Goal: Information Seeking & Learning: Learn about a topic

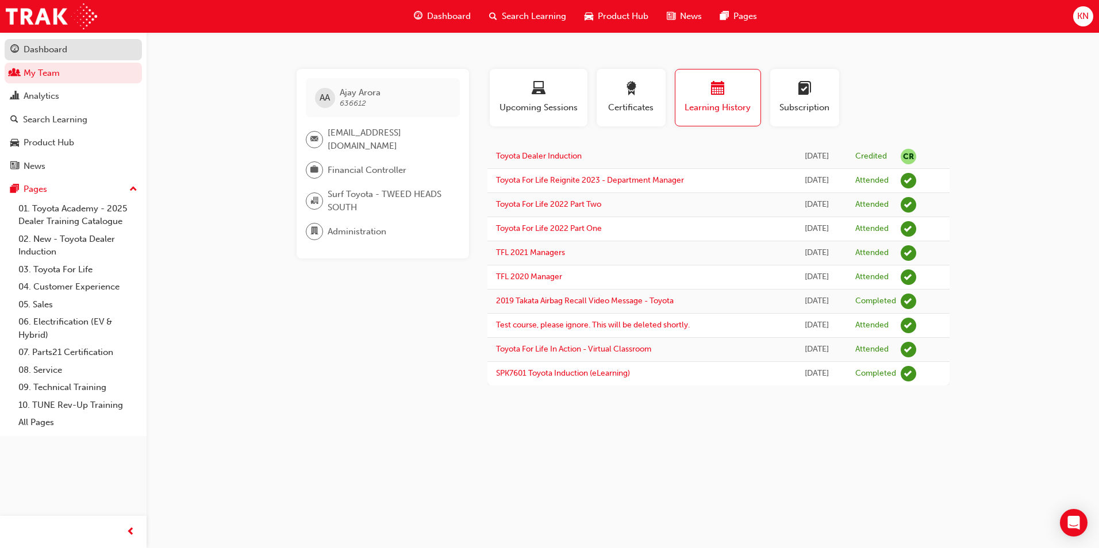
click at [47, 53] on div "Dashboard" at bounding box center [46, 49] width 44 height 13
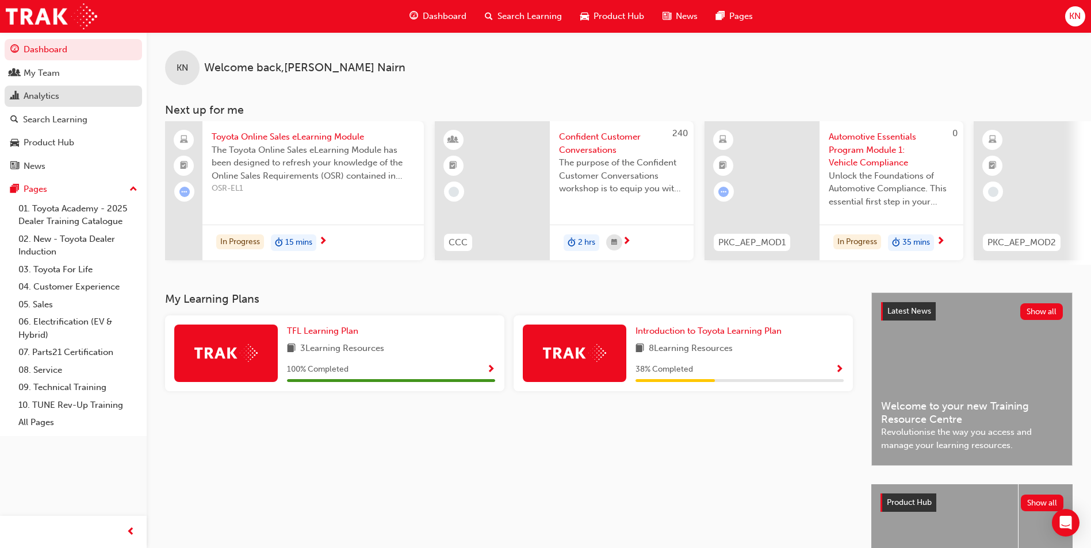
click at [59, 105] on link "Analytics" at bounding box center [73, 96] width 137 height 21
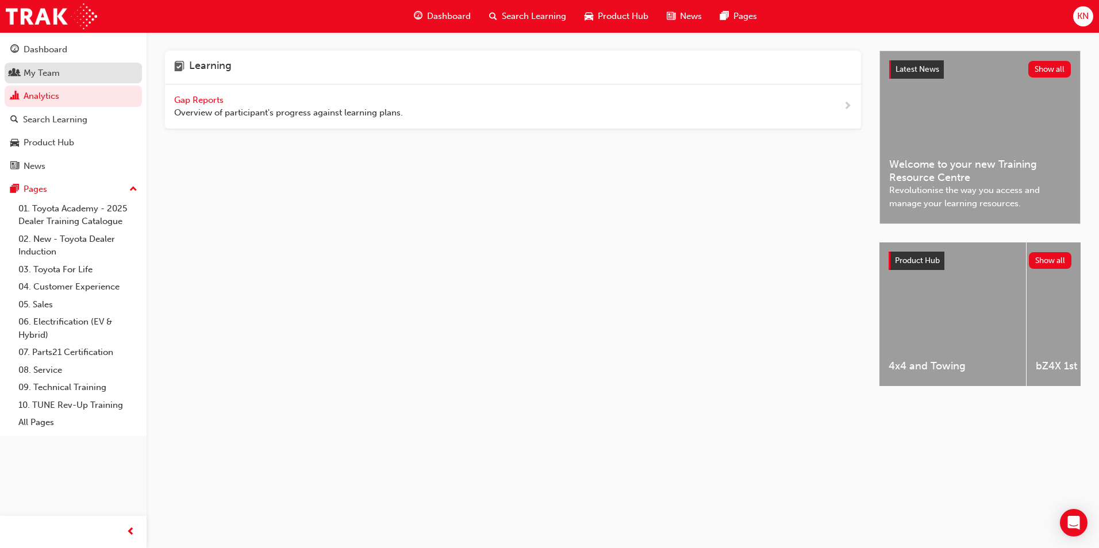
click at [86, 74] on div "My Team" at bounding box center [73, 73] width 126 height 14
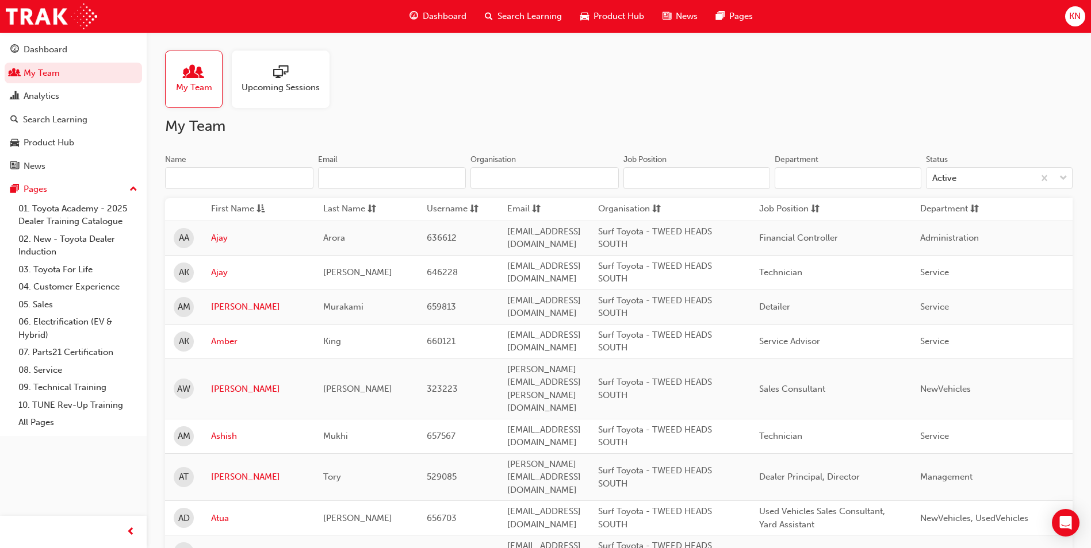
click at [257, 71] on div at bounding box center [280, 73] width 78 height 16
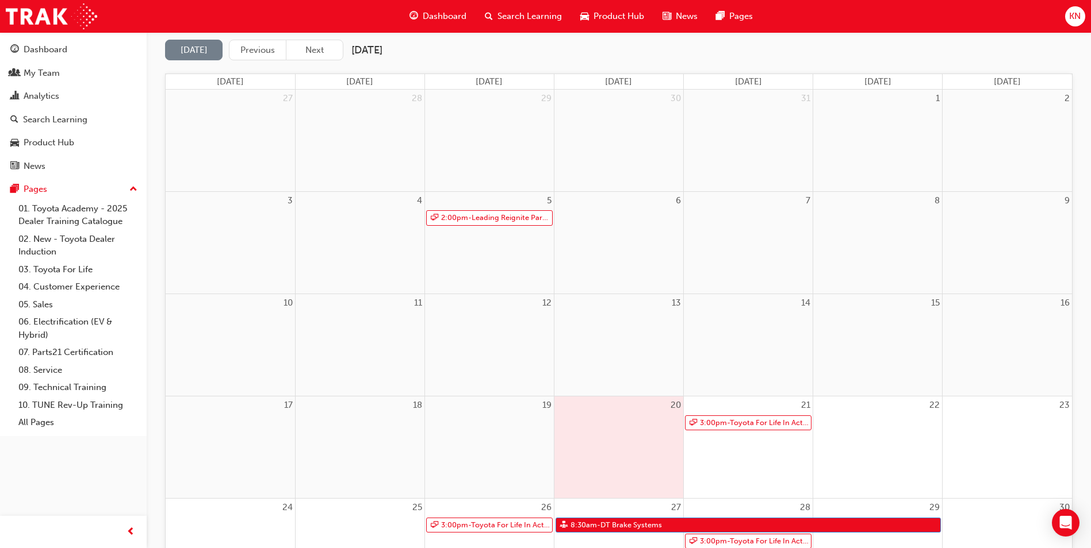
scroll to position [115, 0]
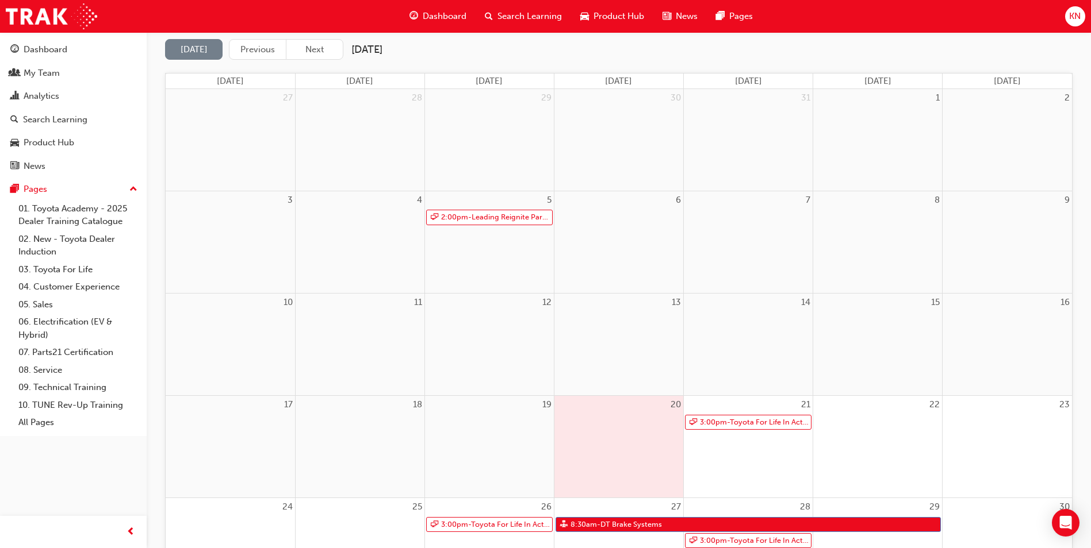
click at [734, 452] on div "21 3:00pm - Toyota For Life In Action - Virtual Classroom" at bounding box center [748, 447] width 129 height 102
click at [729, 421] on link "3:00pm - Toyota For Life In Action - Virtual Classroom" at bounding box center [748, 423] width 126 height 16
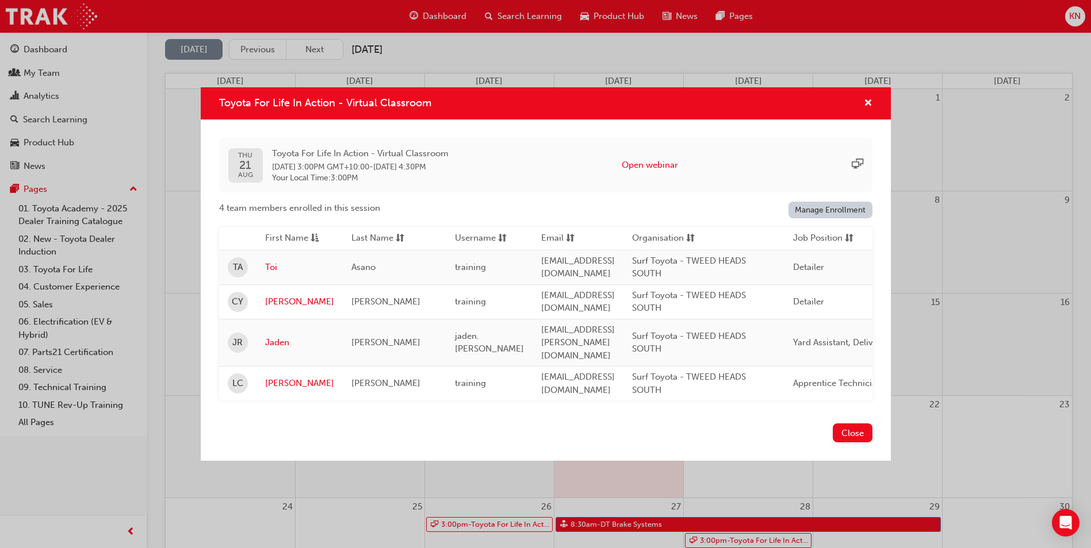
click at [857, 425] on button "Close" at bounding box center [852, 433] width 40 height 19
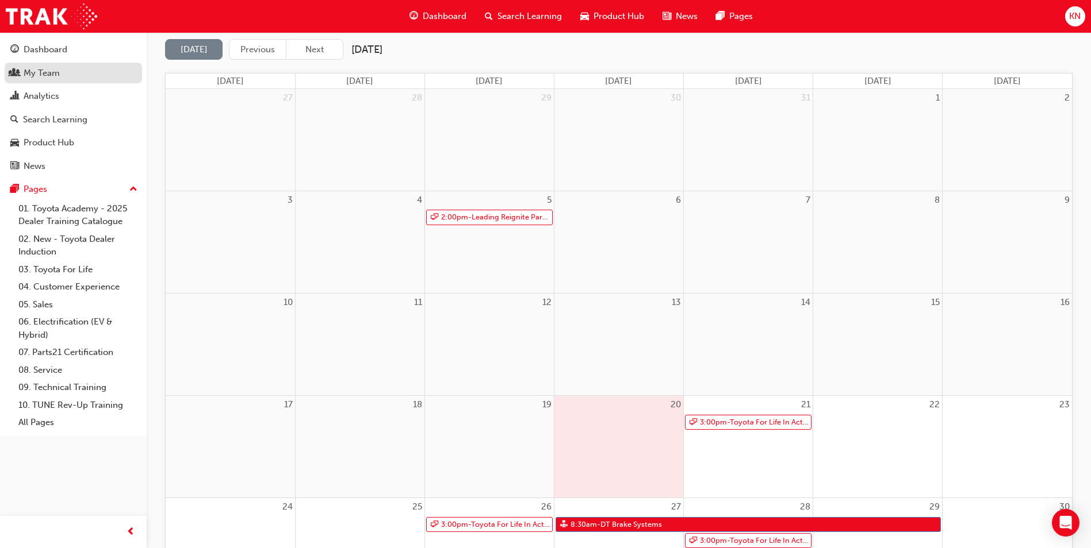
click at [51, 73] on div "My Team" at bounding box center [42, 73] width 36 height 13
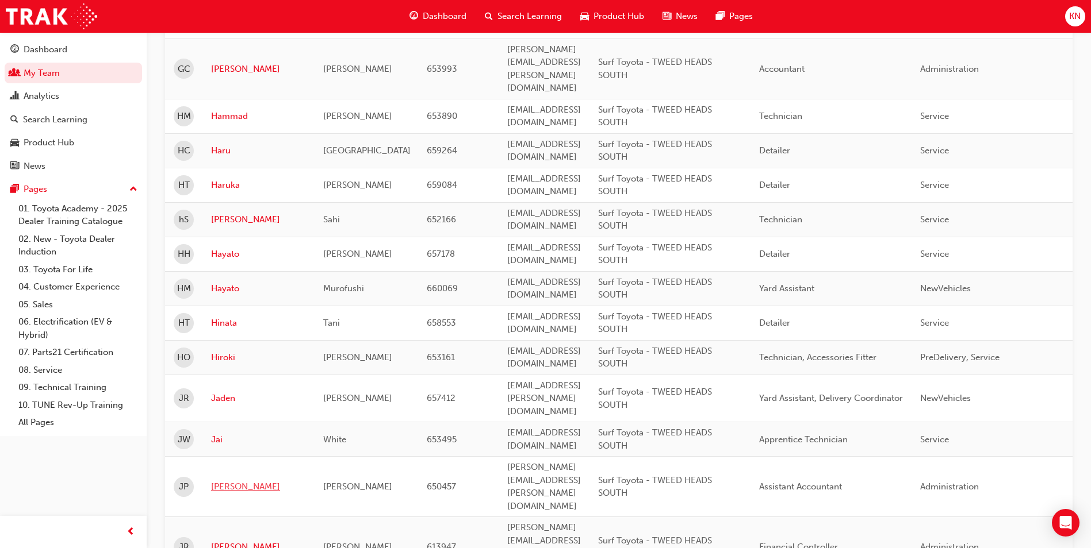
scroll to position [1575, 0]
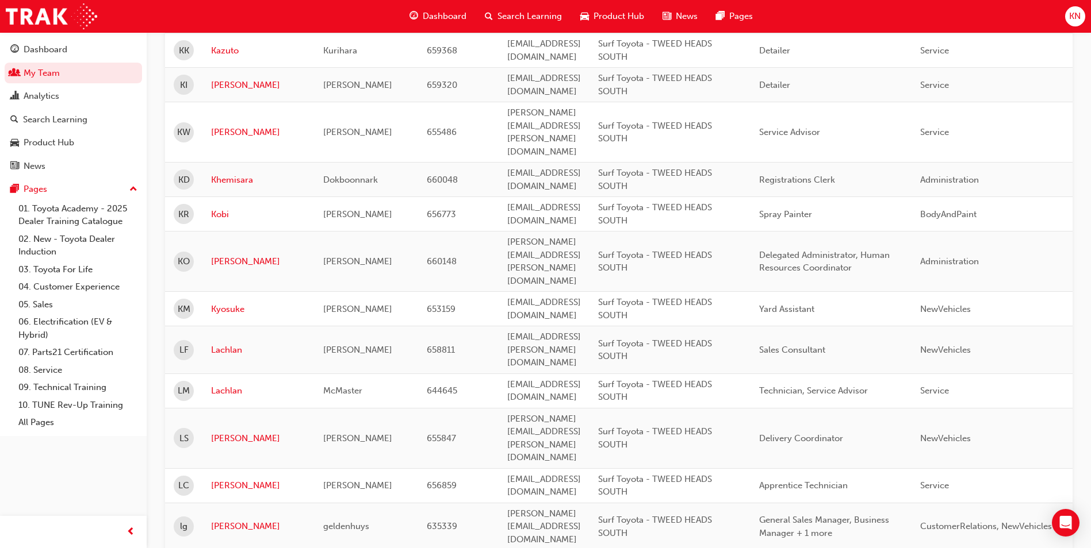
scroll to position [137, 0]
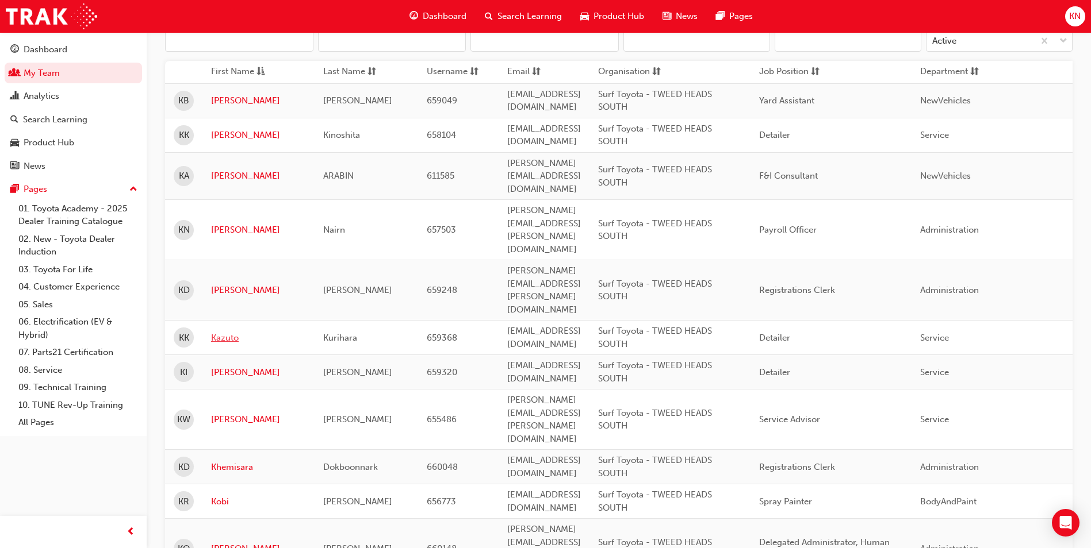
click at [224, 332] on link "Kazuto" at bounding box center [258, 338] width 95 height 13
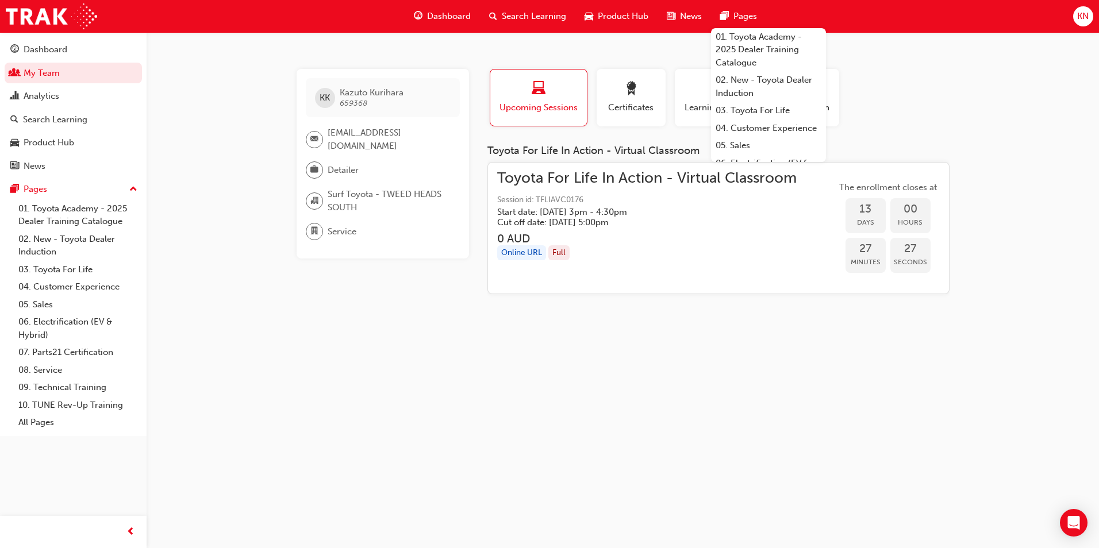
click at [791, 178] on span "Toyota For Life In Action - Virtual Classroom" at bounding box center [647, 178] width 300 height 13
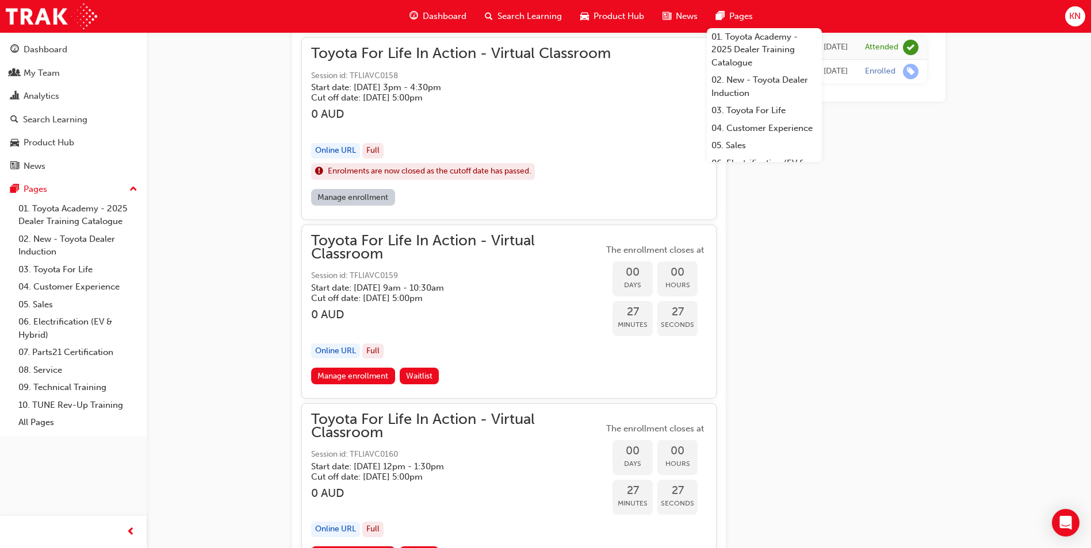
scroll to position [911, 0]
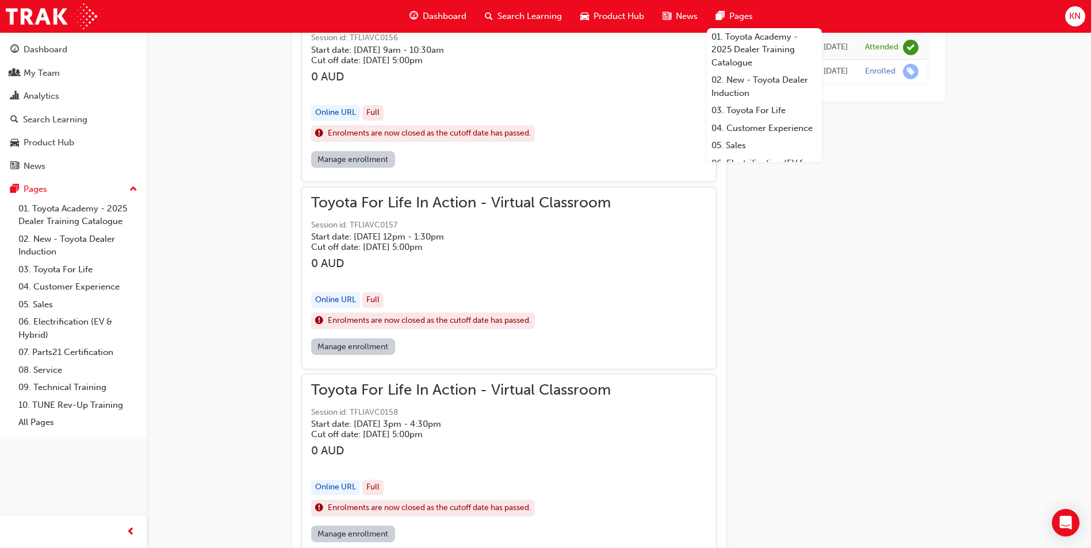
click at [627, 199] on div "Toyota For Life In Action - Virtual Classroom Session id: TFLIAVC0157 Start dat…" at bounding box center [509, 268] width 396 height 142
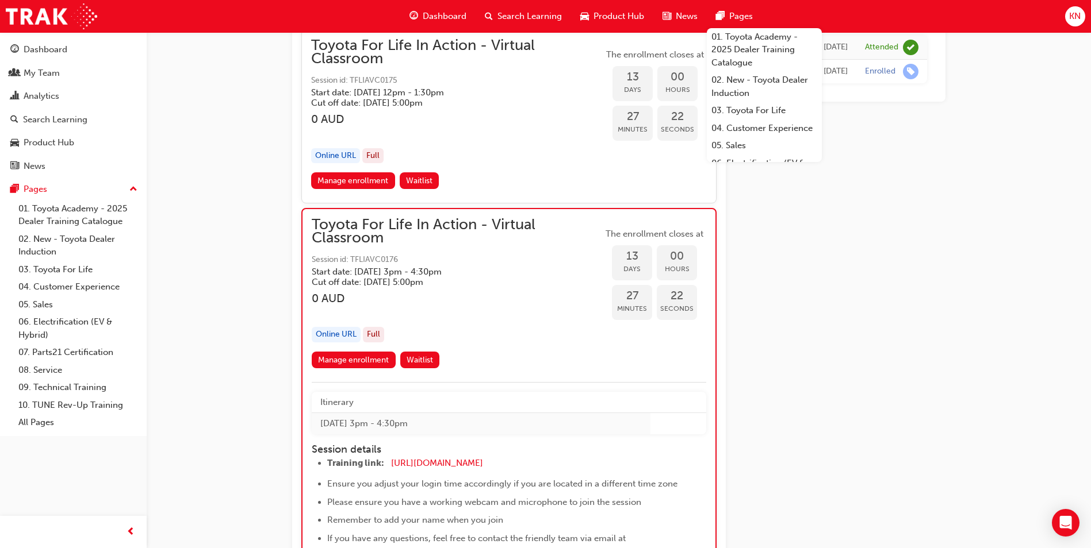
scroll to position [4706, 0]
drag, startPoint x: 488, startPoint y: 269, endPoint x: 327, endPoint y: 253, distance: 161.2
click at [328, 253] on div "Toyota For Life In Action - Virtual Classroom Session id: TFLIAVC0176 Start dat…" at bounding box center [457, 252] width 291 height 69
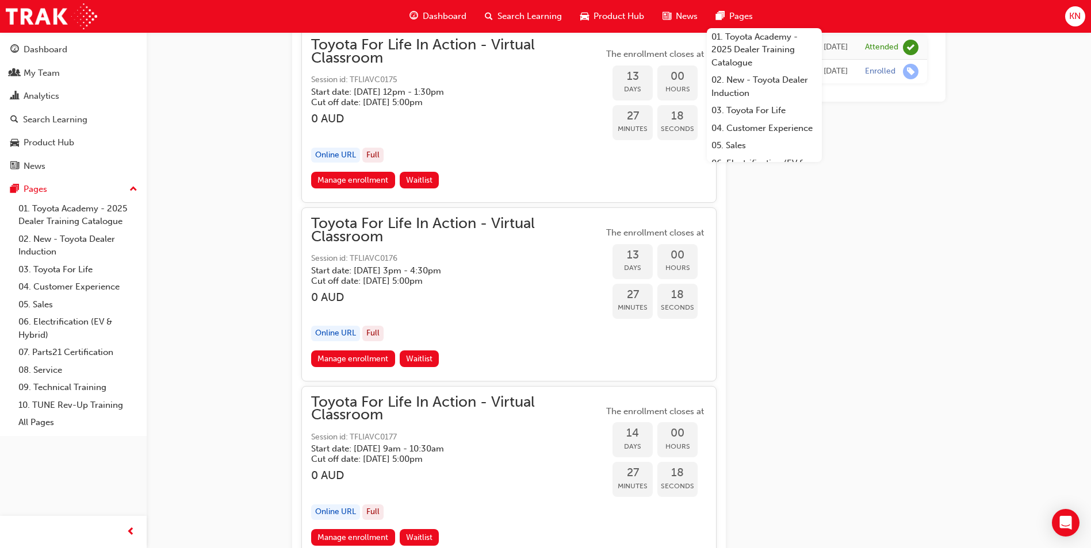
drag, startPoint x: 485, startPoint y: 274, endPoint x: 288, endPoint y: 245, distance: 198.8
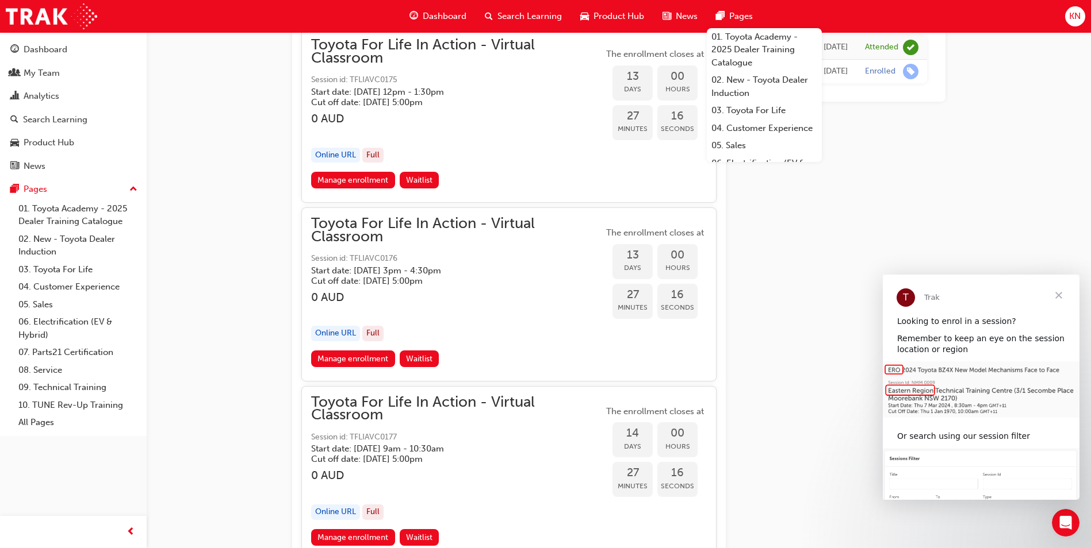
scroll to position [0, 0]
drag, startPoint x: 309, startPoint y: 219, endPoint x: 485, endPoint y: 271, distance: 183.0
click at [485, 271] on div "Toyota For Life In Action - Virtual Classroom Session id: TFLIAVC0176 Start dat…" at bounding box center [508, 295] width 415 height 174
copy div "Toyota For Life In Action - Virtual Classroom Session id: TFLIAVC0176 Start dat…"
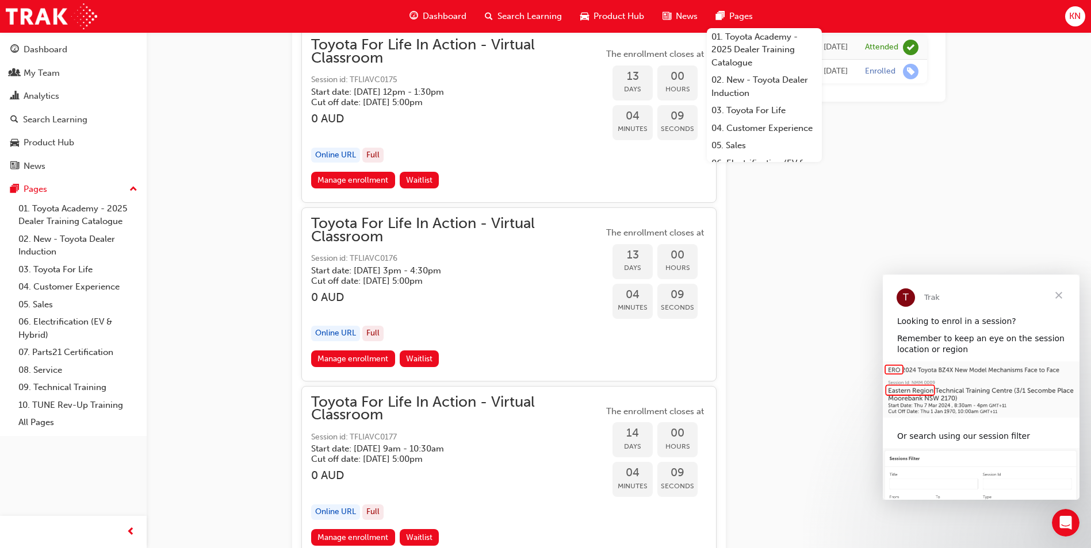
click at [770, 10] on div "Dashboard Search Learning Product Hub News Pages 01. Toyota Academy - 2025 Deal…" at bounding box center [545, 16] width 1091 height 33
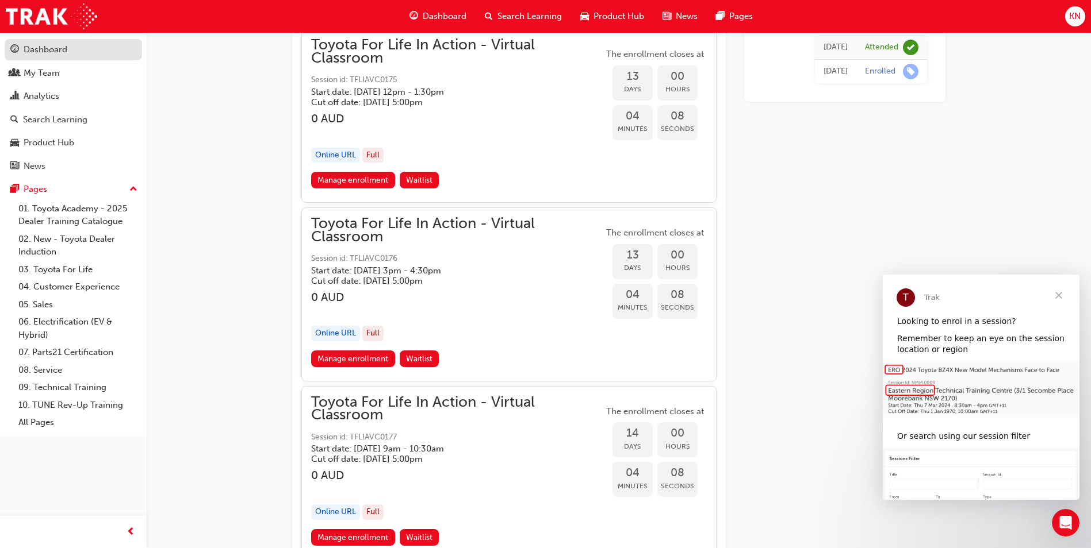
click at [76, 49] on div "Dashboard" at bounding box center [73, 50] width 126 height 14
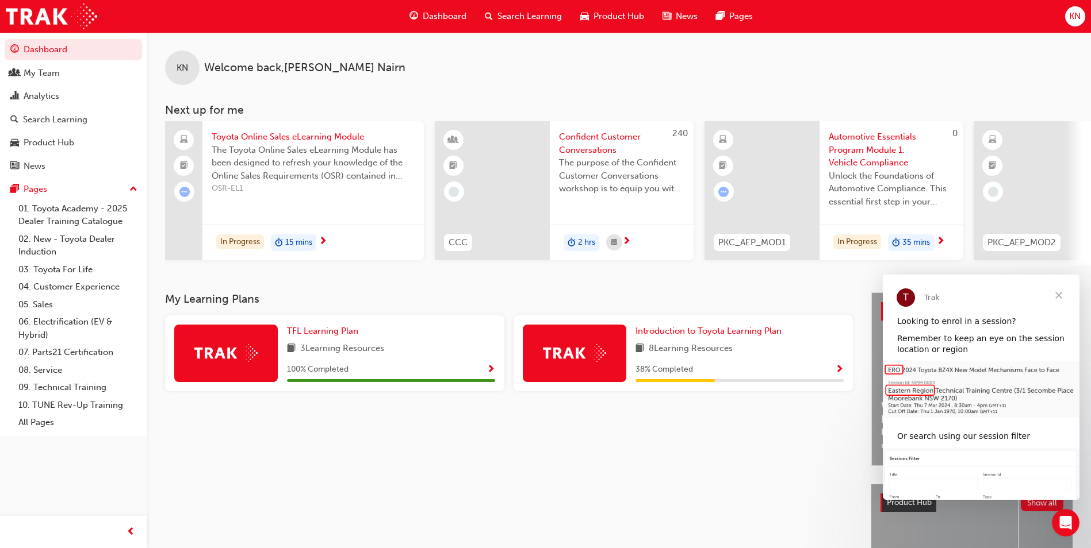
click at [1060, 300] on span "Close" at bounding box center [1058, 295] width 41 height 41
